Goal: Task Accomplishment & Management: Manage account settings

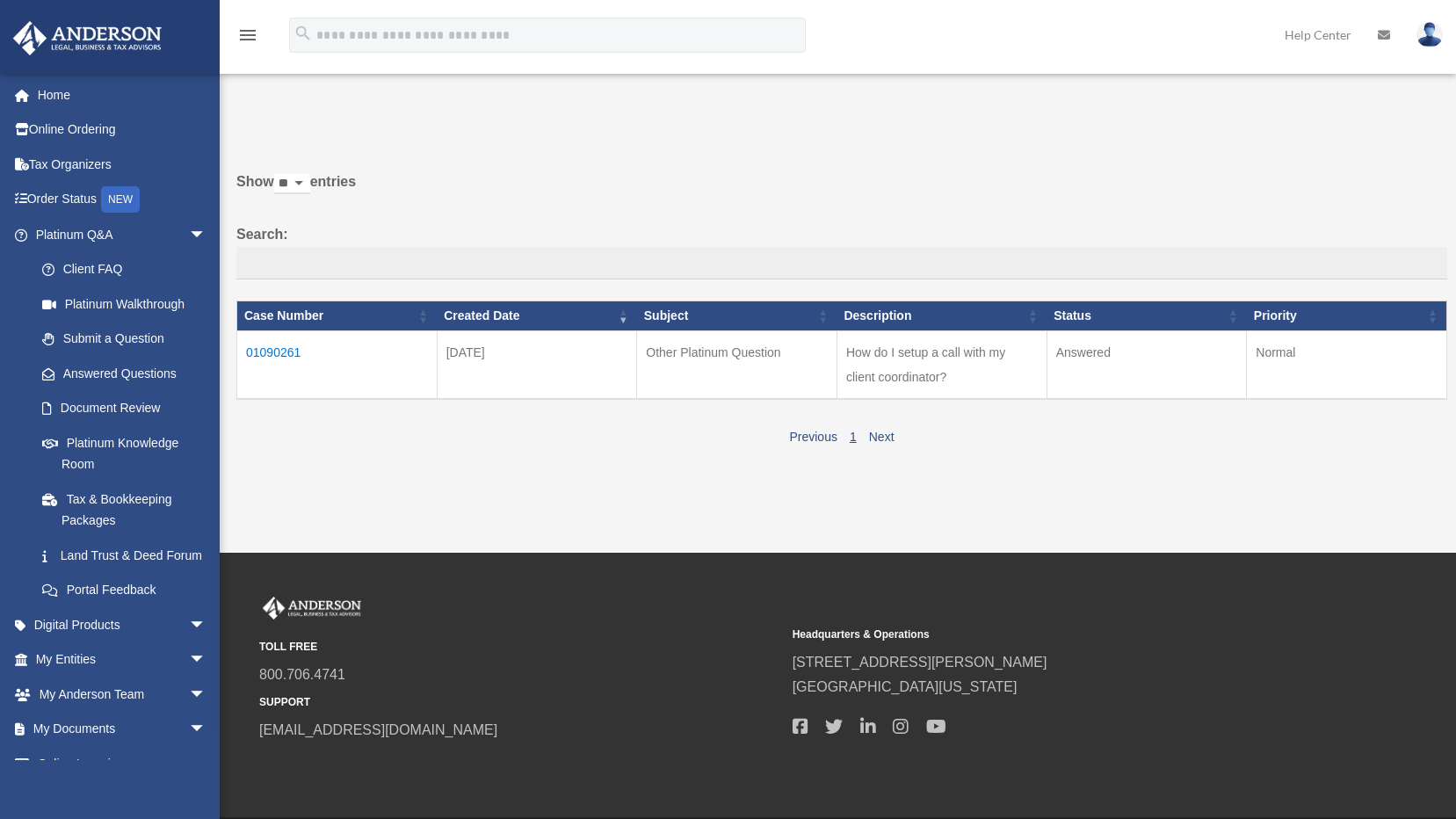
click at [1435, 44] on img at bounding box center [1429, 35] width 27 height 26
click at [1112, 152] on link "Logout" at bounding box center [1144, 153] width 176 height 36
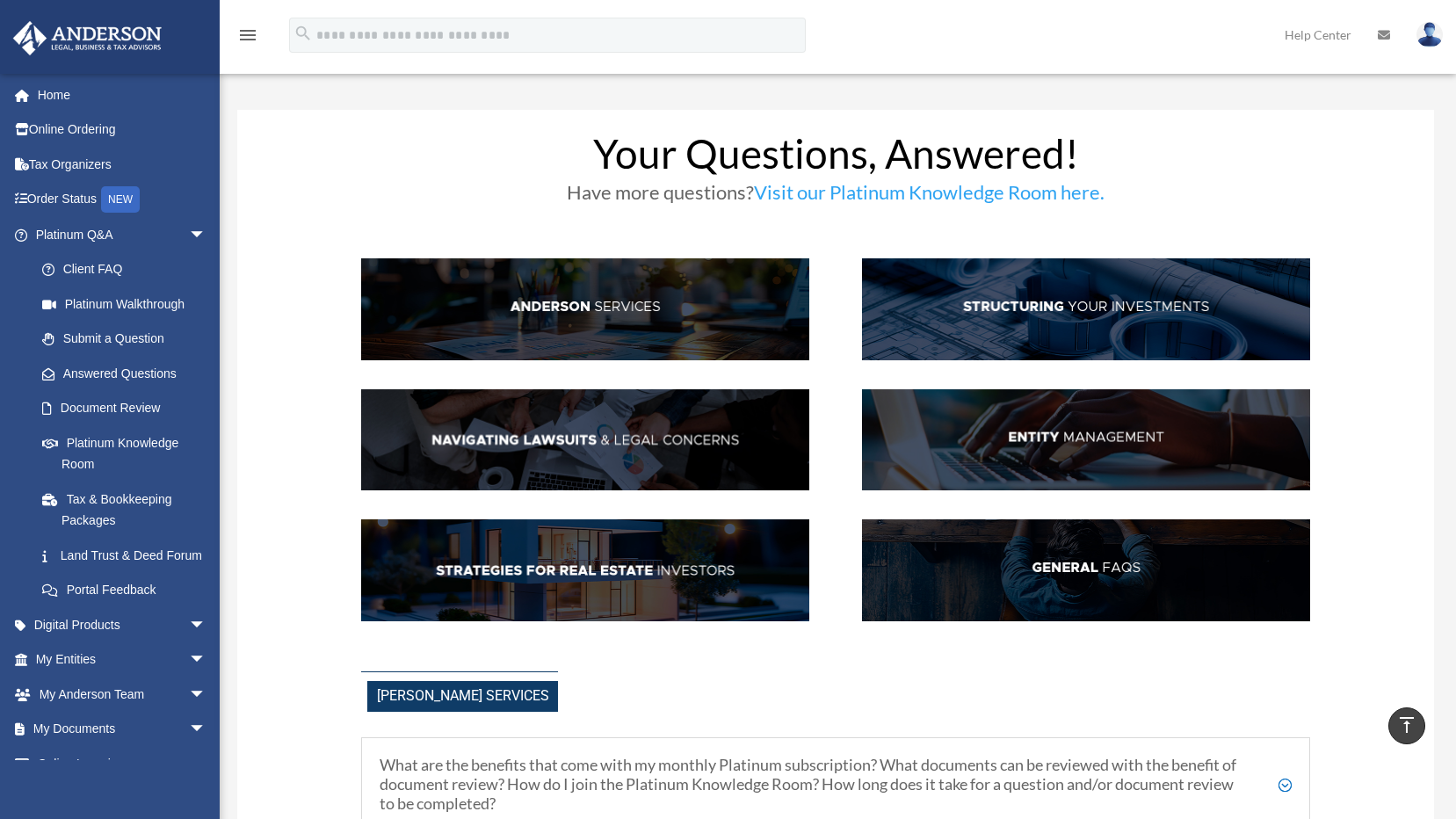
scroll to position [352, 0]
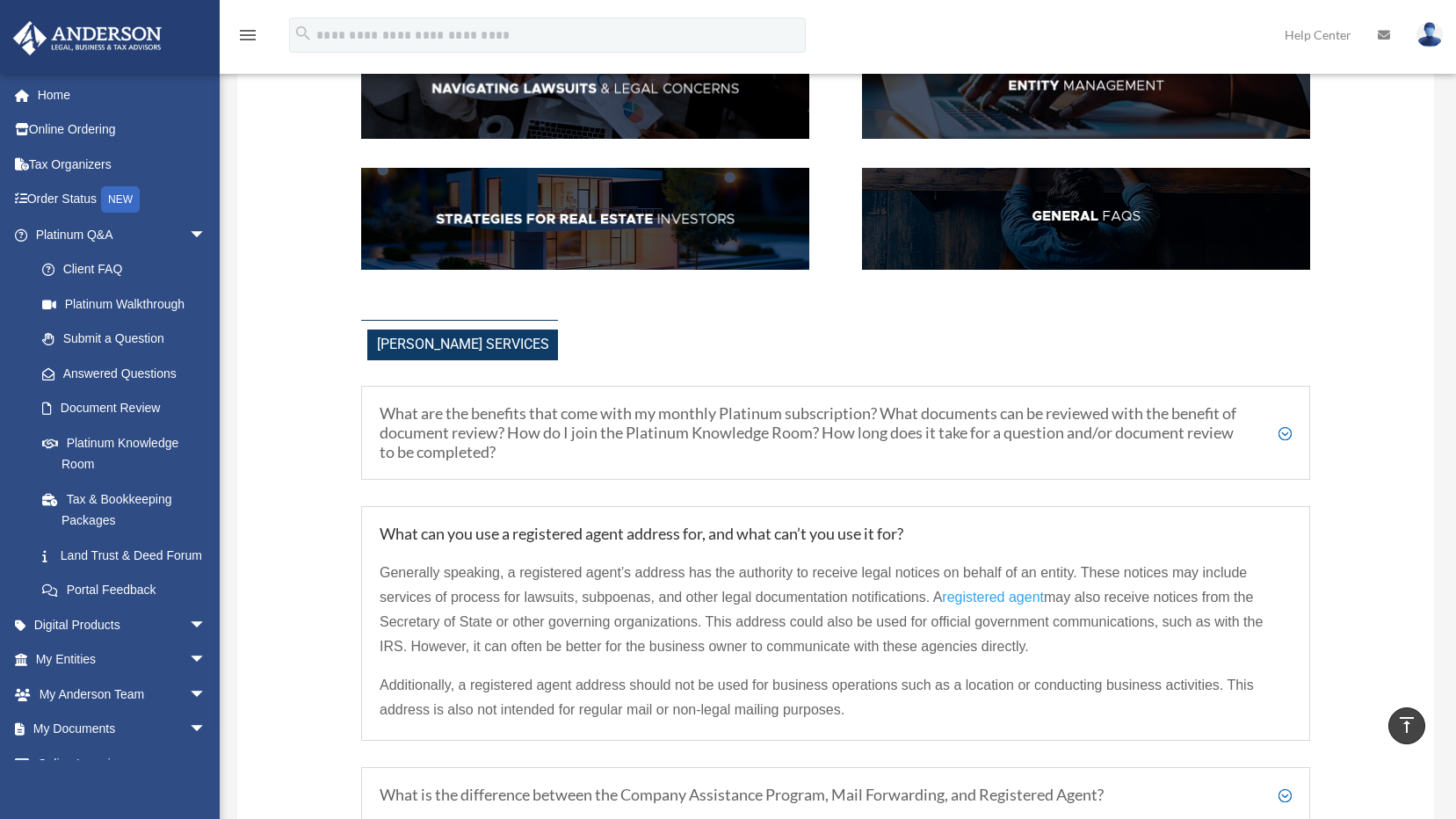
click at [1423, 29] on img at bounding box center [1429, 35] width 27 height 26
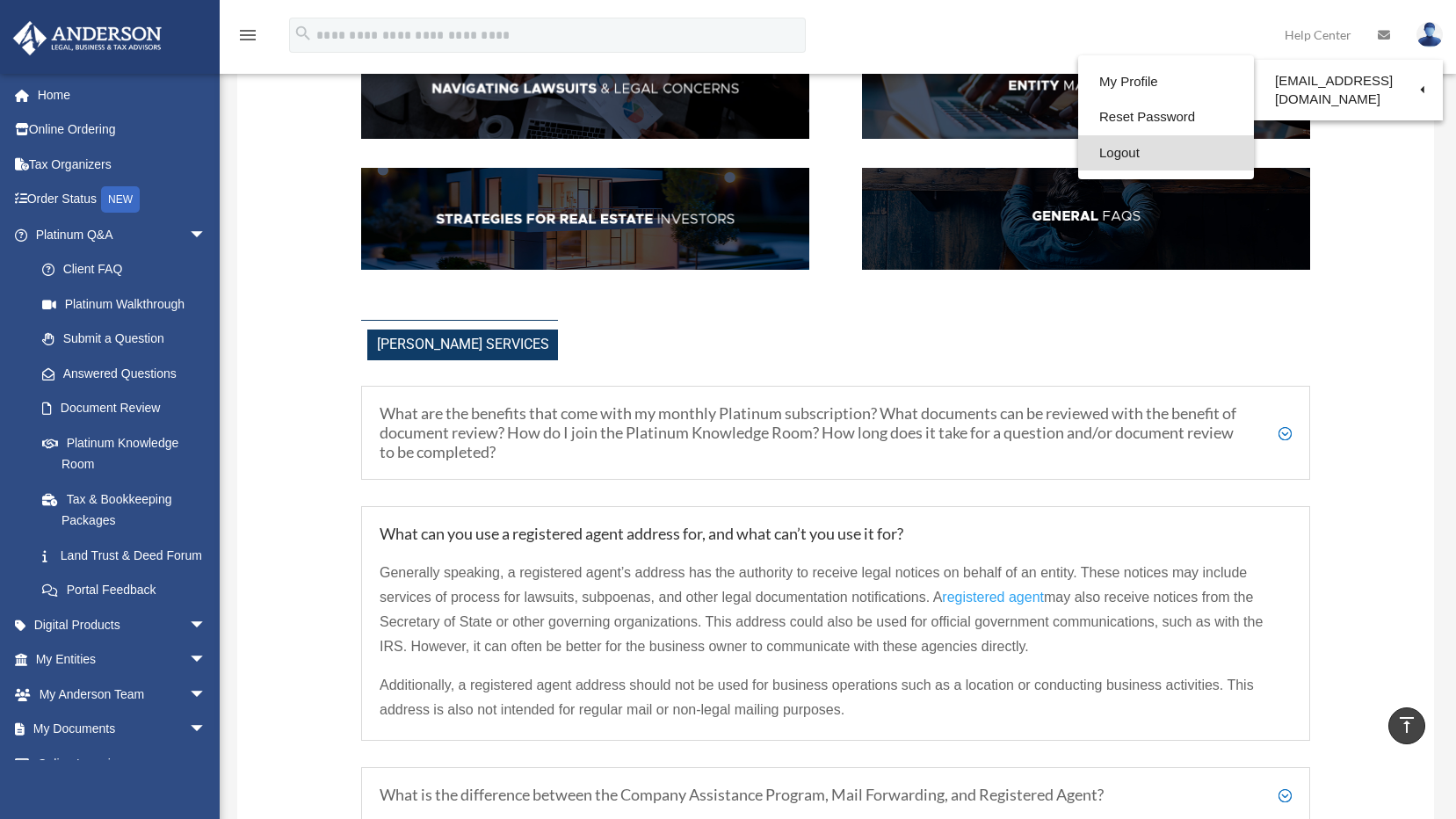
click at [1125, 151] on link "Logout" at bounding box center [1165, 153] width 176 height 36
